Goal: Use online tool/utility: Use online tool/utility

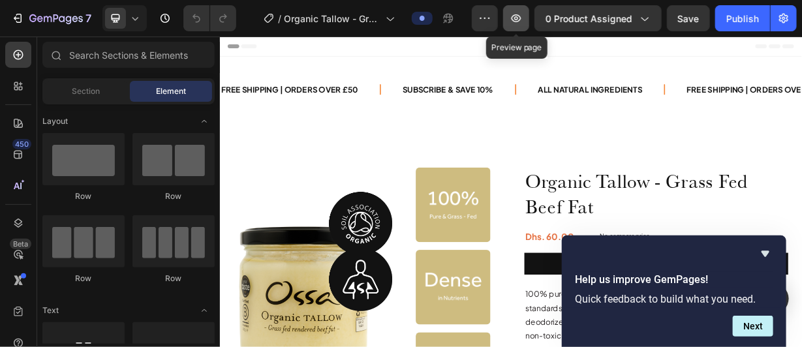
click at [521, 18] on icon "button" at bounding box center [517, 18] width 10 height 8
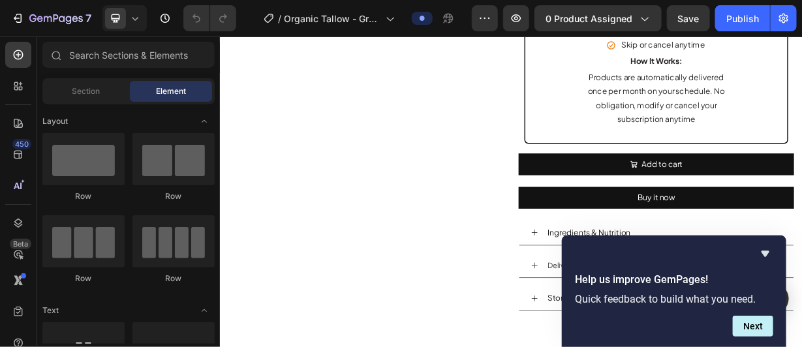
scroll to position [1045, 0]
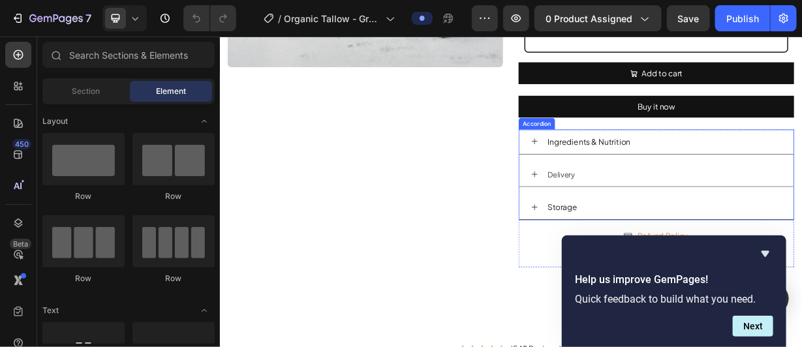
click at [662, 259] on p "Storage" at bounding box center [681, 265] width 40 height 19
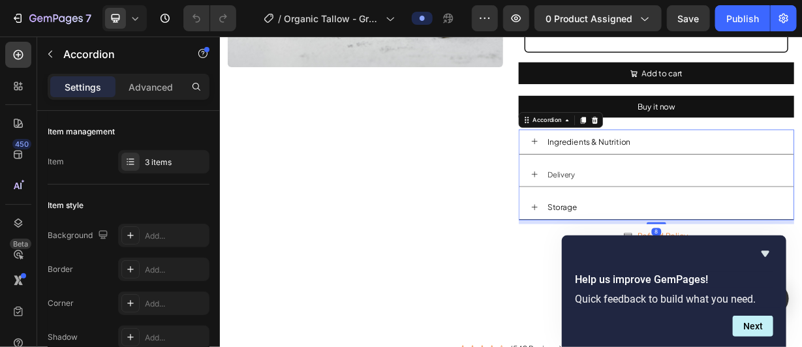
click at [640, 261] on icon at bounding box center [643, 265] width 10 height 10
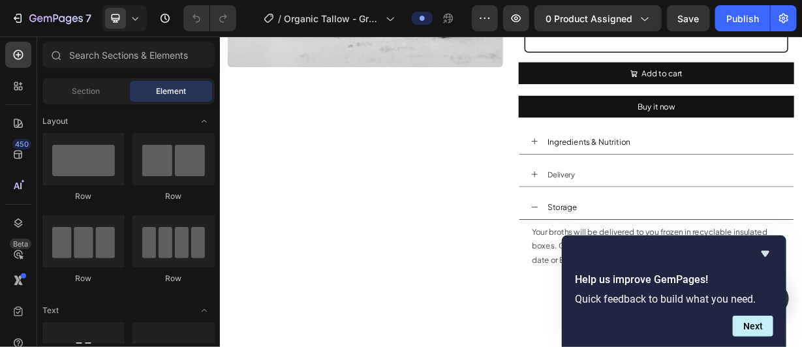
scroll to position [1076, 0]
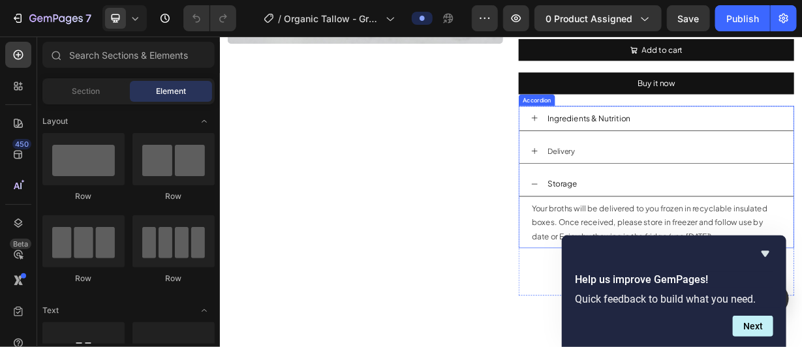
click at [672, 183] on span "Delivery" at bounding box center [679, 189] width 37 height 12
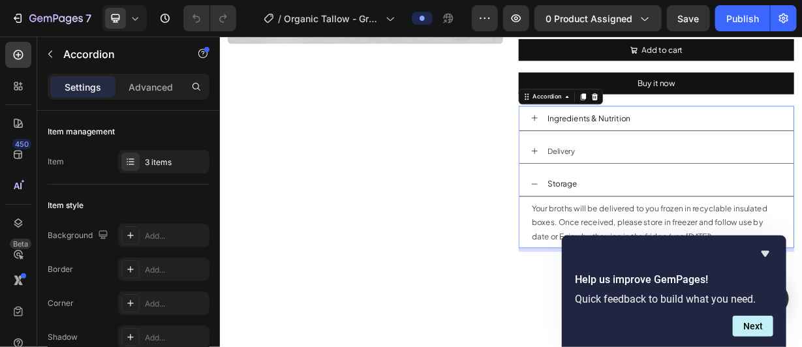
click at [638, 187] on icon at bounding box center [643, 190] width 10 height 10
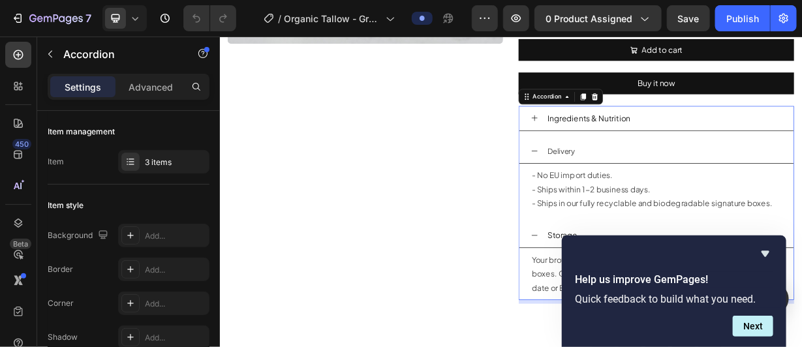
click at [640, 142] on icon at bounding box center [643, 145] width 10 height 10
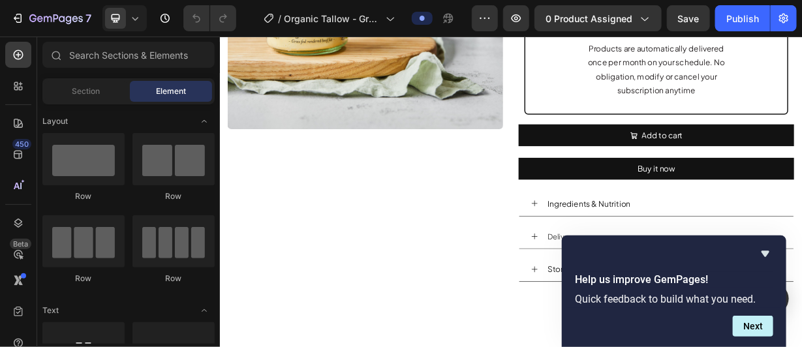
scroll to position [971, 0]
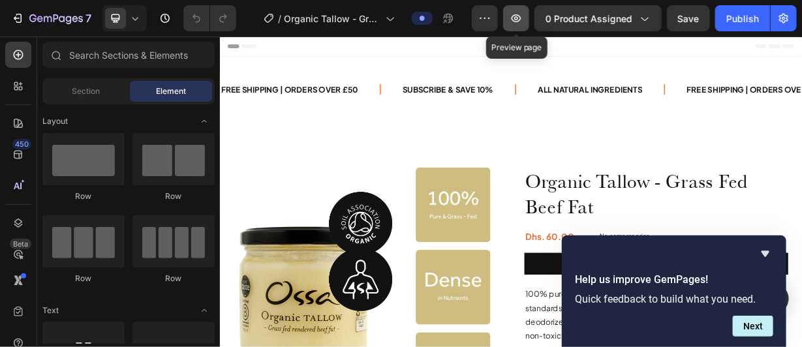
click at [518, 18] on icon "button" at bounding box center [516, 18] width 13 height 13
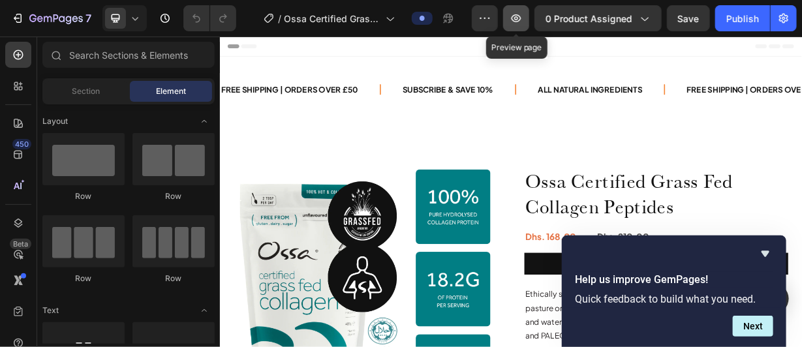
click at [521, 14] on icon "button" at bounding box center [516, 18] width 13 height 13
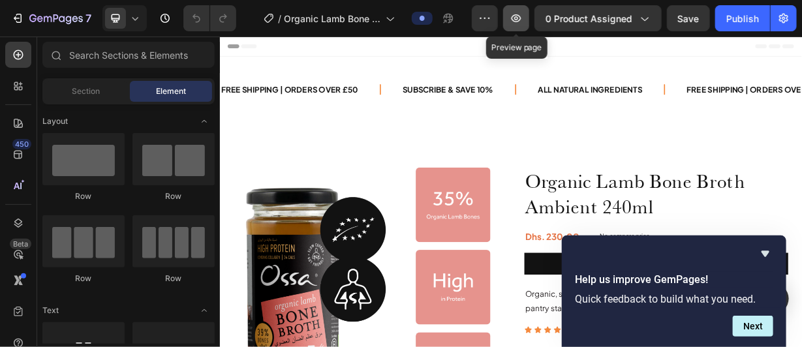
click at [518, 15] on icon "button" at bounding box center [517, 18] width 10 height 8
